Goal: Transaction & Acquisition: Book appointment/travel/reservation

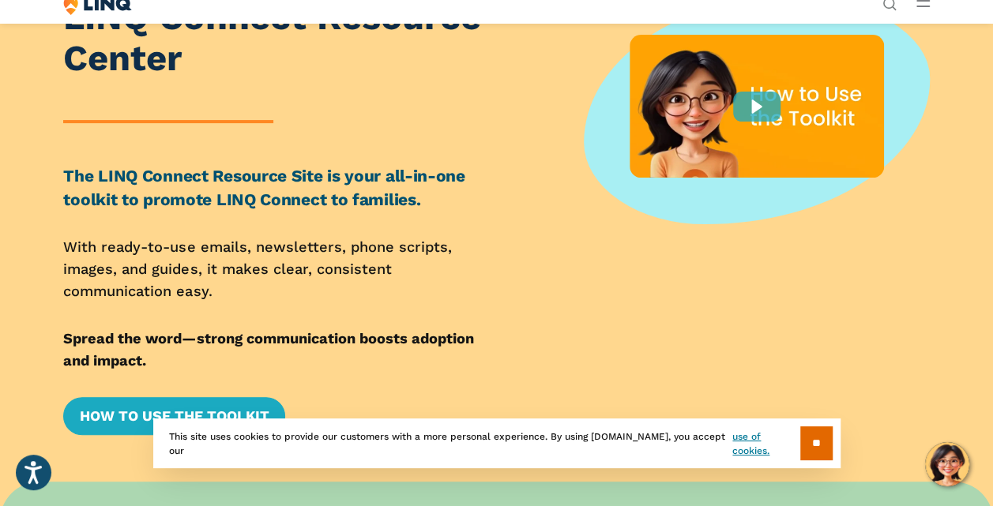
scroll to position [158, 0]
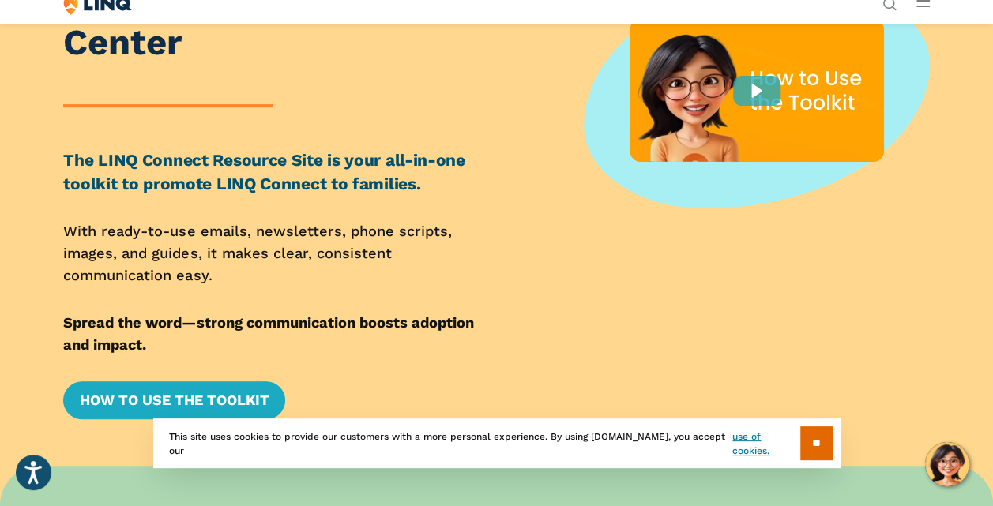
click at [754, 146] on span "NEW School Nutrition Suite" at bounding box center [816, 140] width 125 height 11
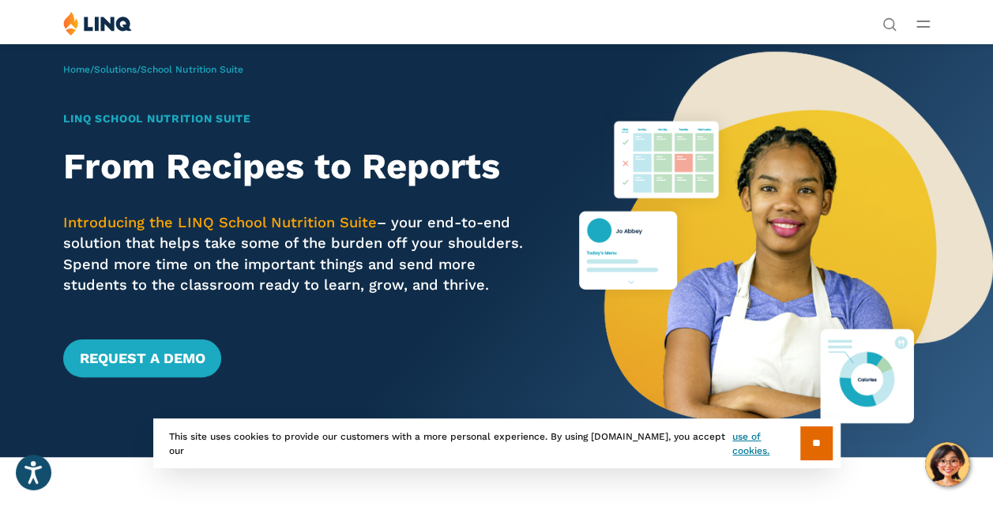
scroll to position [79, 0]
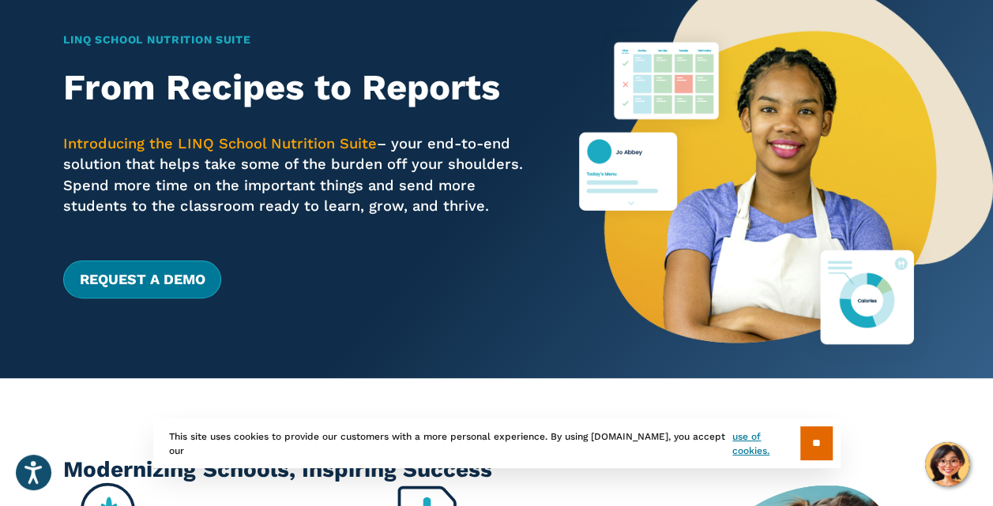
click at [191, 299] on link "Request a Demo" at bounding box center [141, 280] width 157 height 38
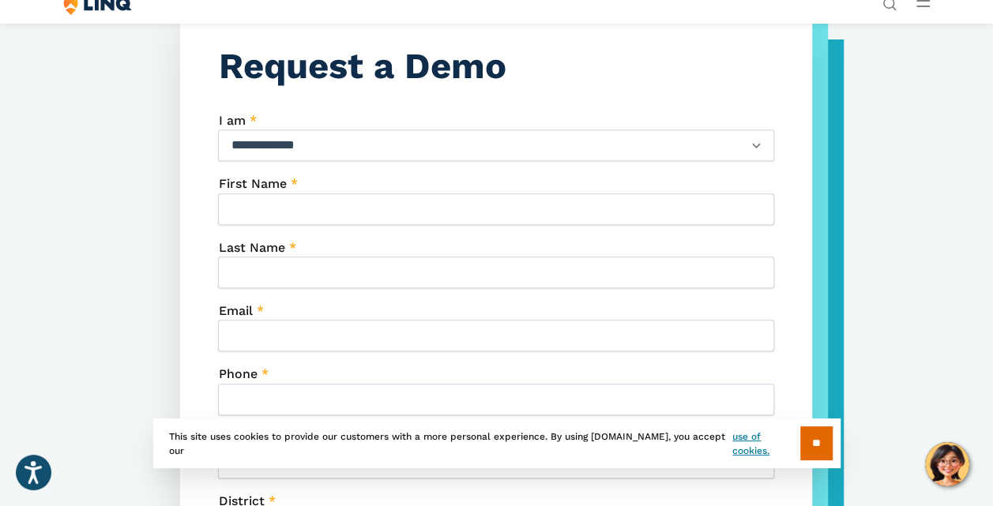
scroll to position [474, 0]
